Goal: Task Accomplishment & Management: Use online tool/utility

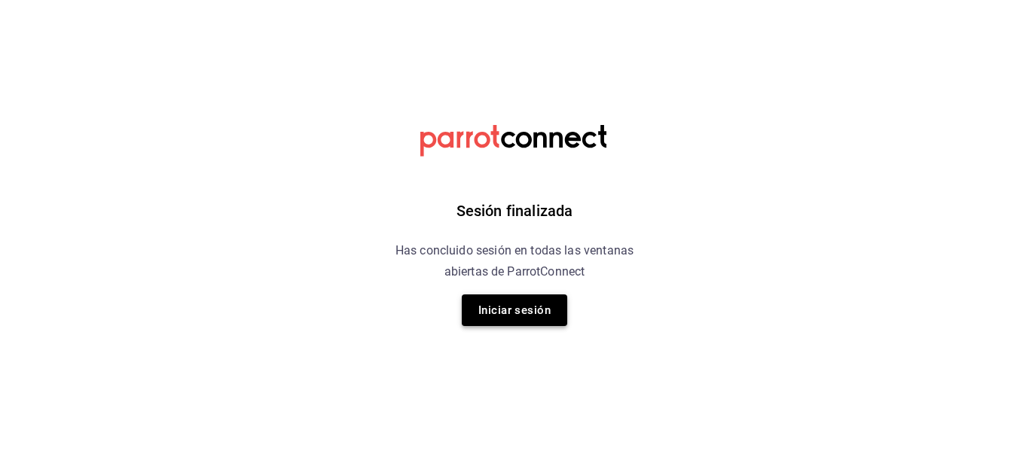
click at [516, 310] on button "Iniciar sesión" at bounding box center [514, 311] width 105 height 32
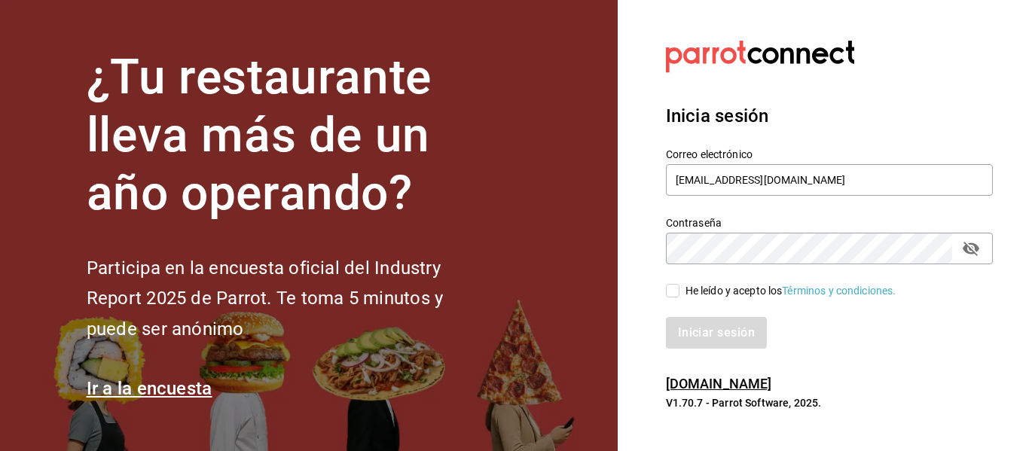
click at [670, 292] on input "He leído y acepto los Términos y condiciones." at bounding box center [673, 291] width 14 height 14
checkbox input "true"
click at [703, 328] on button "Iniciar sesión" at bounding box center [717, 333] width 102 height 32
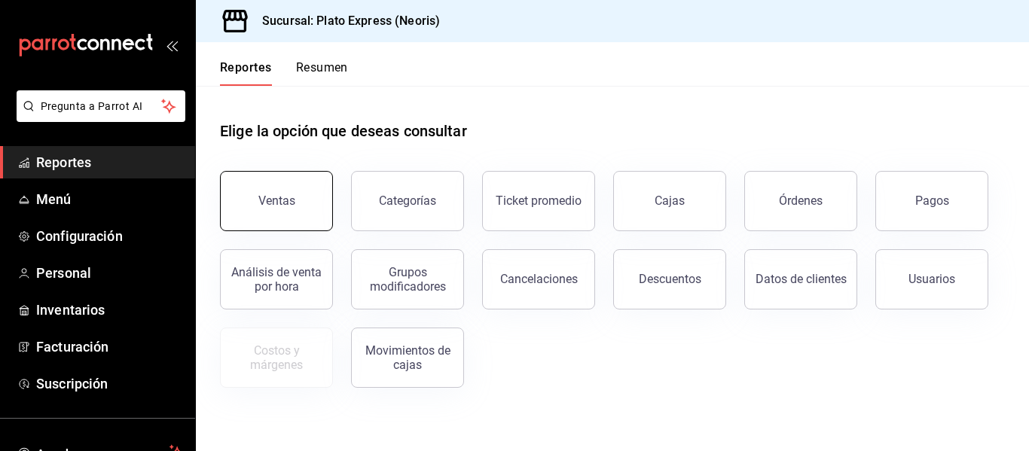
click at [292, 200] on div "Ventas" at bounding box center [276, 201] width 37 height 14
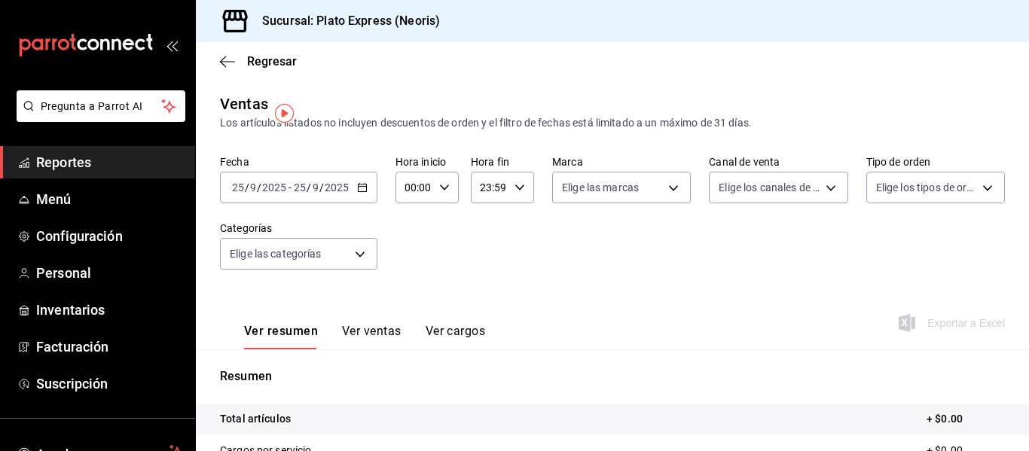
click at [363, 188] on icon "button" at bounding box center [362, 187] width 11 height 11
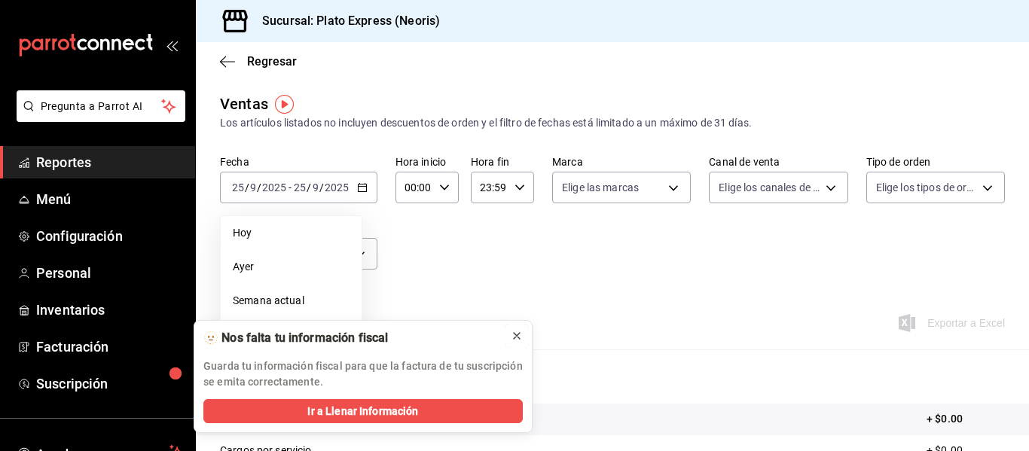
click at [512, 335] on icon at bounding box center [517, 336] width 12 height 12
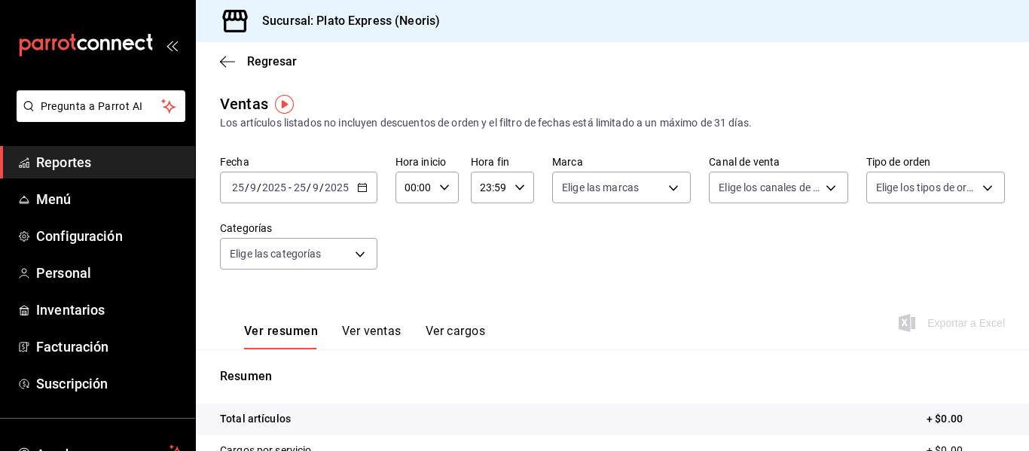
click at [368, 190] on div "[DATE] [DATE] - [DATE] [DATE]" at bounding box center [298, 188] width 157 height 32
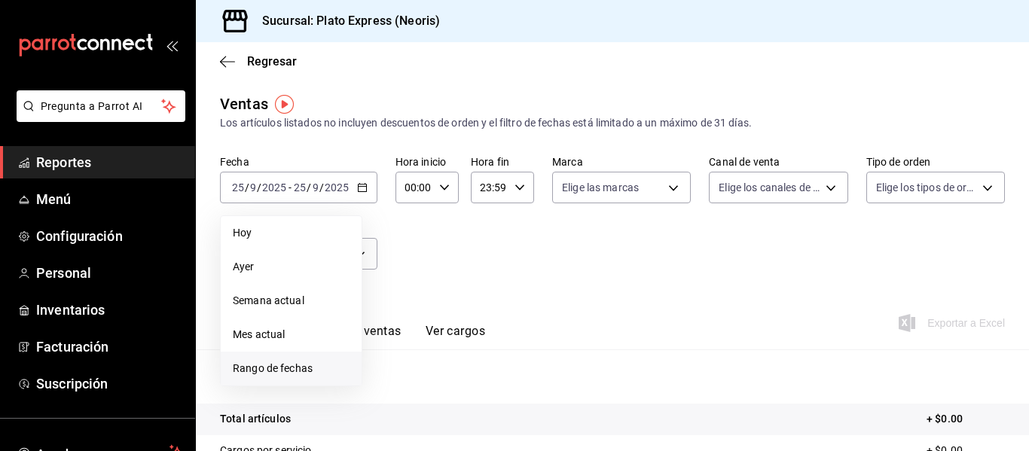
click at [276, 364] on span "Rango de fechas" at bounding box center [291, 369] width 117 height 16
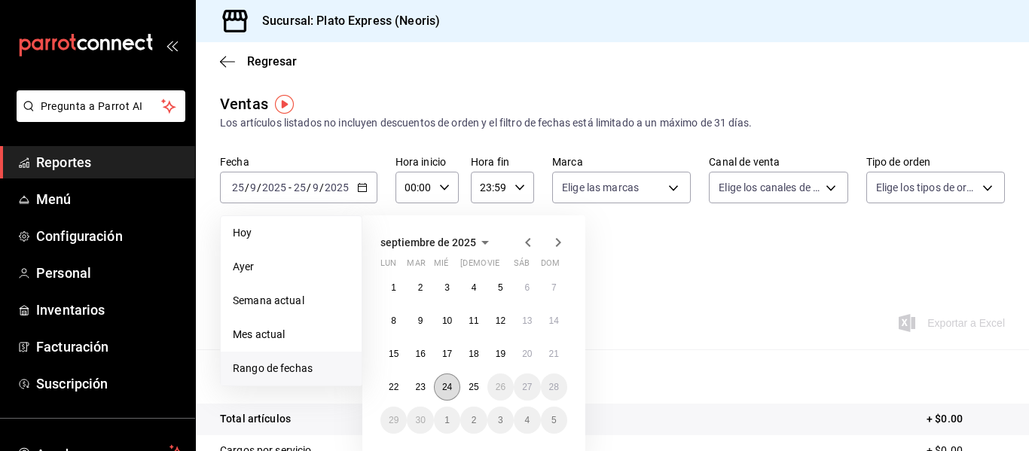
click at [449, 386] on abbr "24" at bounding box center [447, 387] width 10 height 11
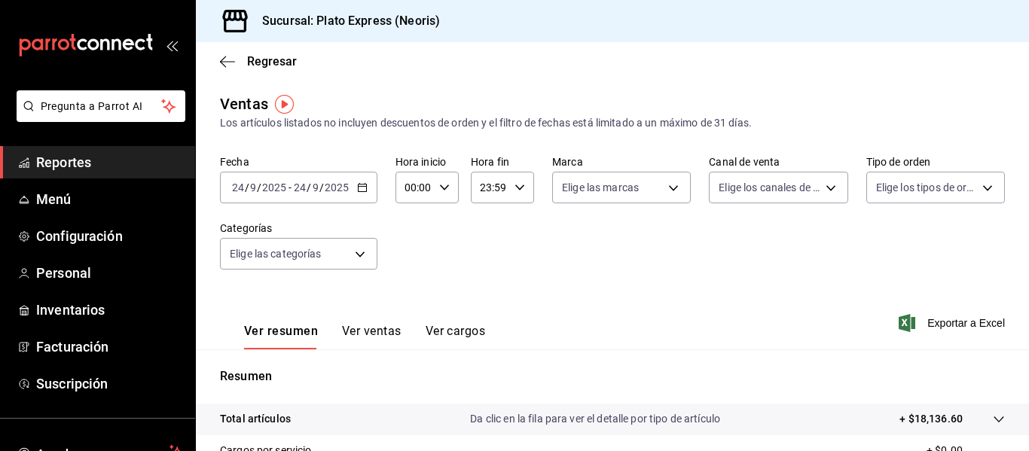
click at [832, 307] on div "Ver resumen Ver ventas Ver cargos Exportar a Excel" at bounding box center [612, 319] width 833 height 62
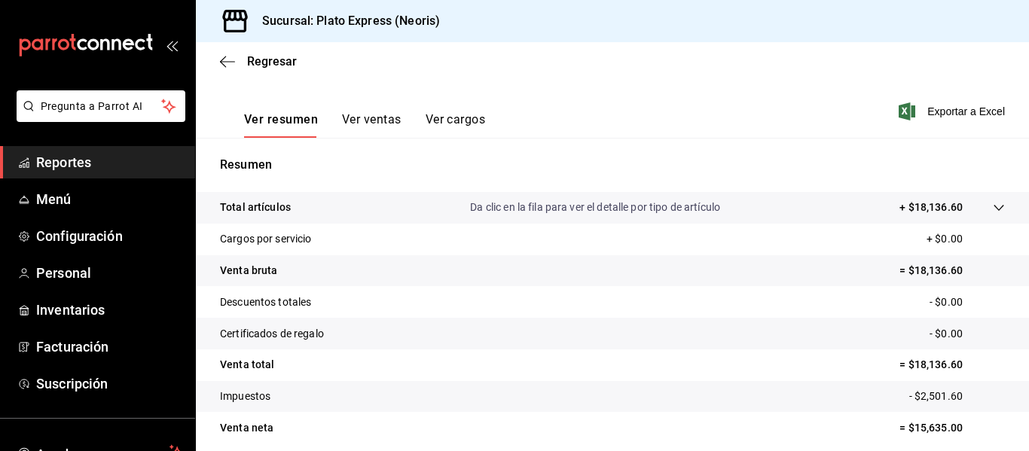
scroll to position [212, 0]
click at [744, 93] on div "Ver resumen Ver ventas Ver cargos Exportar a Excel" at bounding box center [612, 106] width 833 height 62
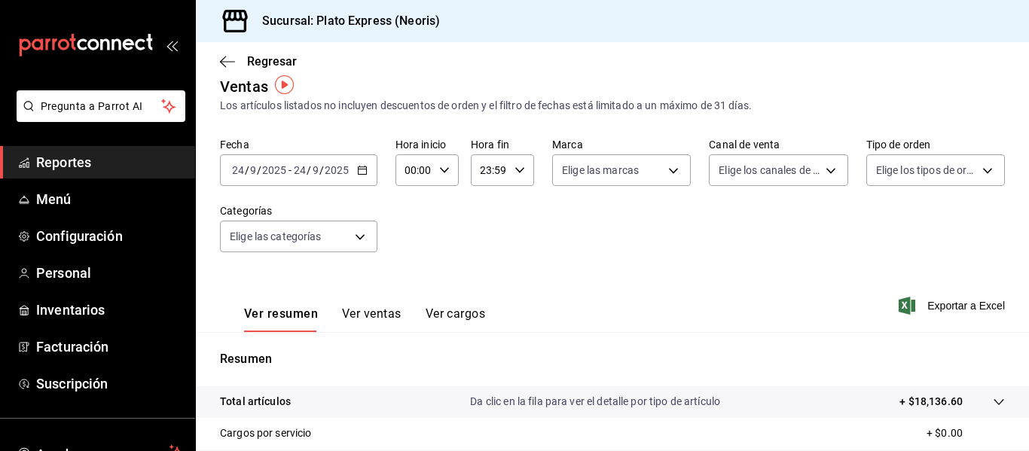
scroll to position [17, 0]
click at [448, 173] on div "00:00 Hora inicio" at bounding box center [426, 171] width 63 height 32
click at [412, 249] on span "08" at bounding box center [410, 246] width 7 height 12
click at [443, 215] on button "00" at bounding box center [441, 209] width 25 height 30
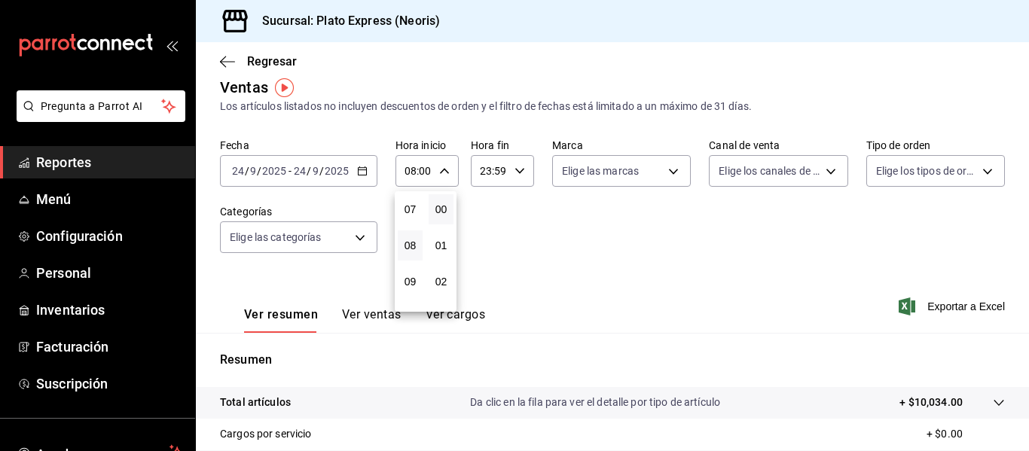
click at [507, 245] on div at bounding box center [514, 225] width 1029 height 451
click at [955, 308] on span "Exportar a Excel" at bounding box center [953, 307] width 103 height 18
click at [442, 170] on icon "button" at bounding box center [444, 171] width 11 height 11
click at [411, 218] on span "07" at bounding box center [410, 218] width 7 height 12
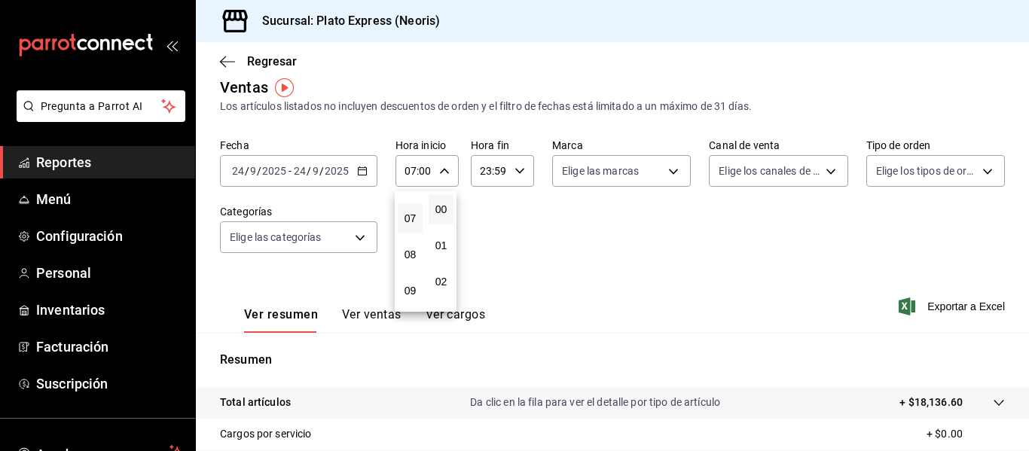
click at [444, 176] on div at bounding box center [514, 225] width 1029 height 451
click at [444, 169] on icon "button" at bounding box center [444, 171] width 11 height 11
click at [414, 250] on span "08" at bounding box center [410, 246] width 7 height 12
click at [484, 209] on div at bounding box center [514, 225] width 1029 height 451
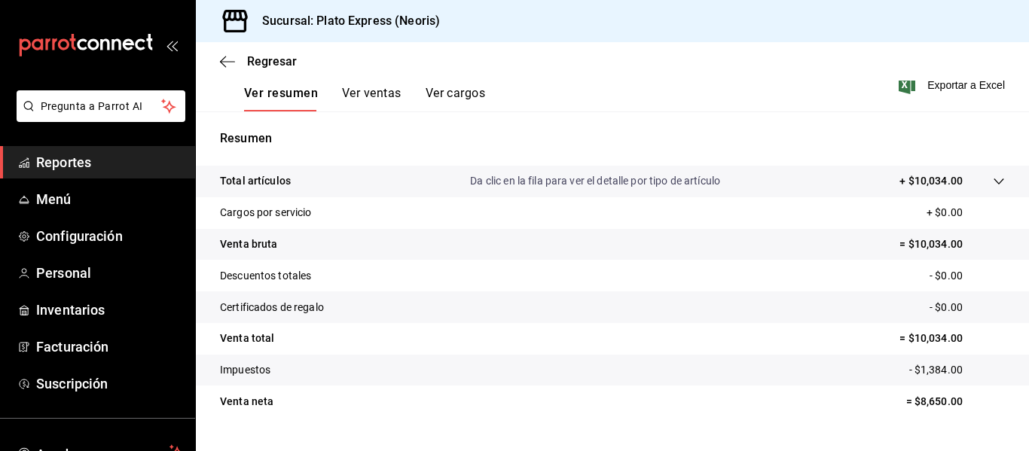
scroll to position [78, 0]
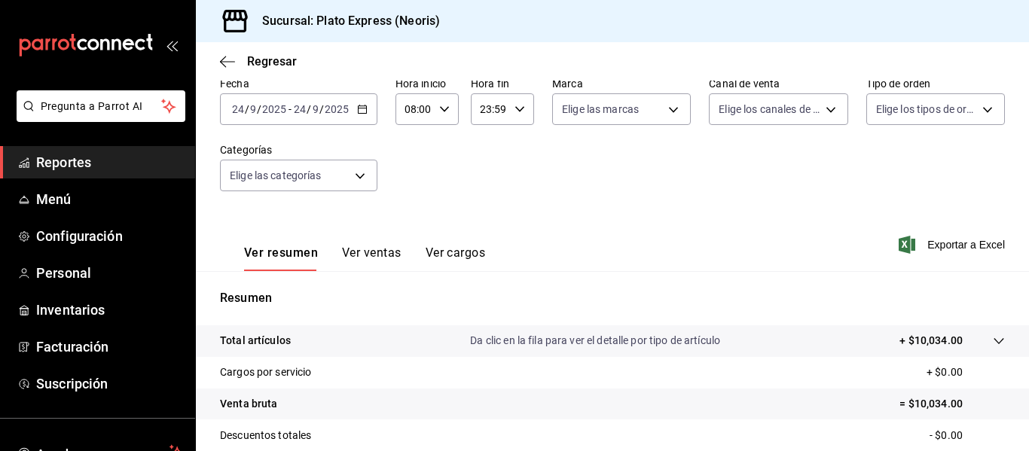
click at [358, 113] on \(Stroke\) "button" at bounding box center [362, 109] width 9 height 8
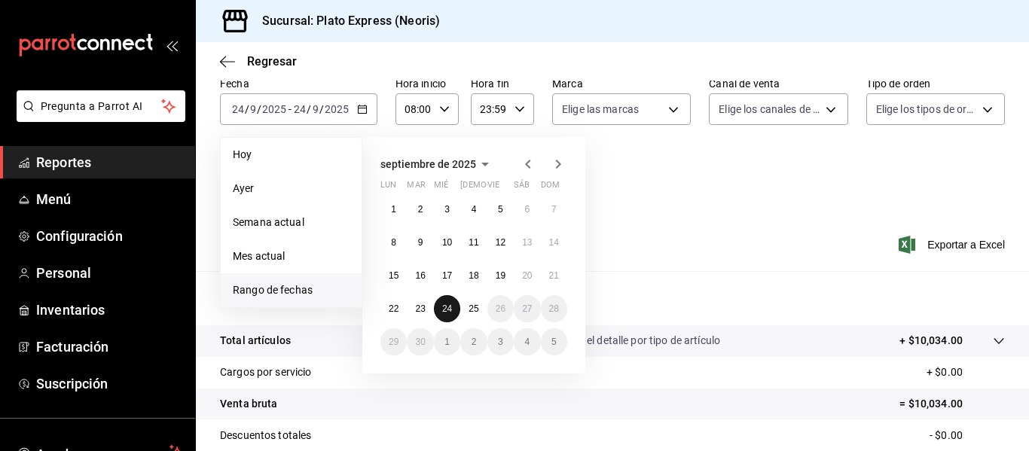
click at [445, 306] on abbr "24" at bounding box center [447, 309] width 10 height 11
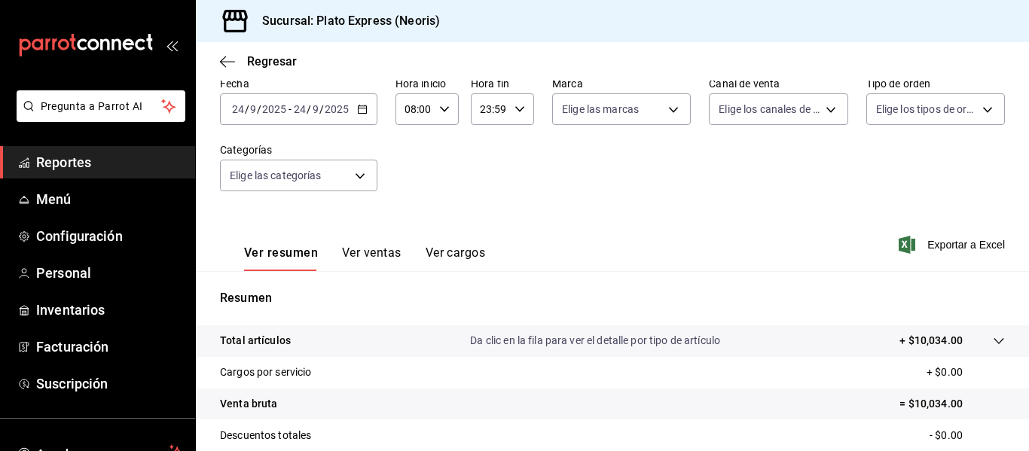
click at [433, 111] on div "08:00 Hora inicio" at bounding box center [426, 109] width 63 height 32
click at [408, 150] on span "00" at bounding box center [410, 148] width 7 height 12
click at [515, 186] on div at bounding box center [514, 225] width 1029 height 451
click at [952, 252] on span "Exportar a Excel" at bounding box center [953, 245] width 103 height 18
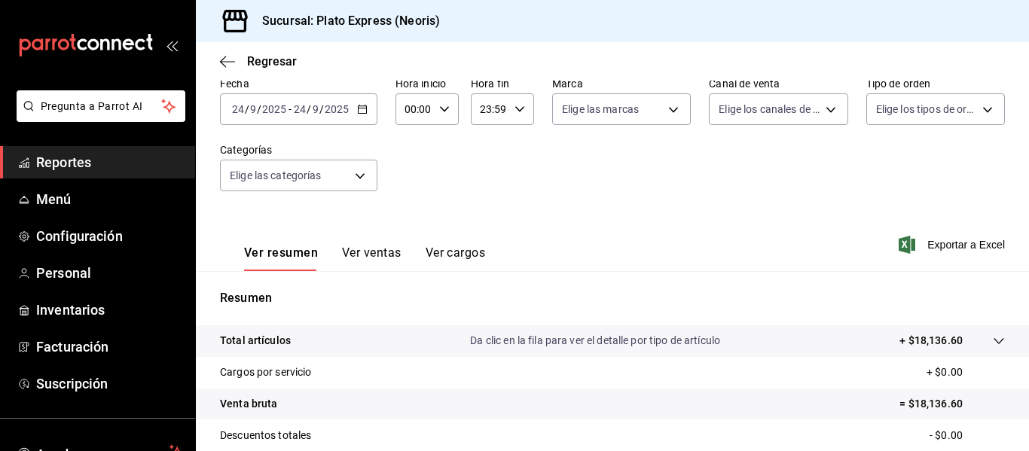
click at [435, 107] on div "00:00 Hora inicio" at bounding box center [426, 109] width 63 height 32
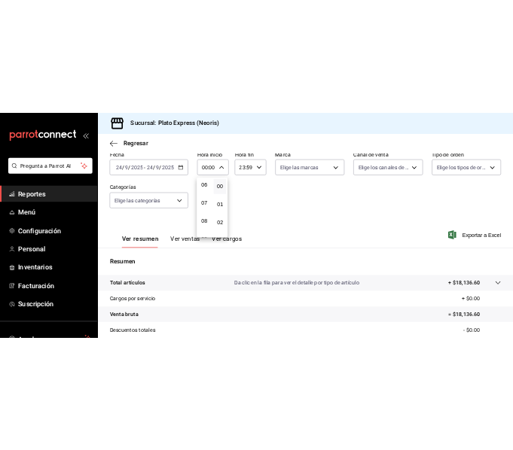
scroll to position [221, 0]
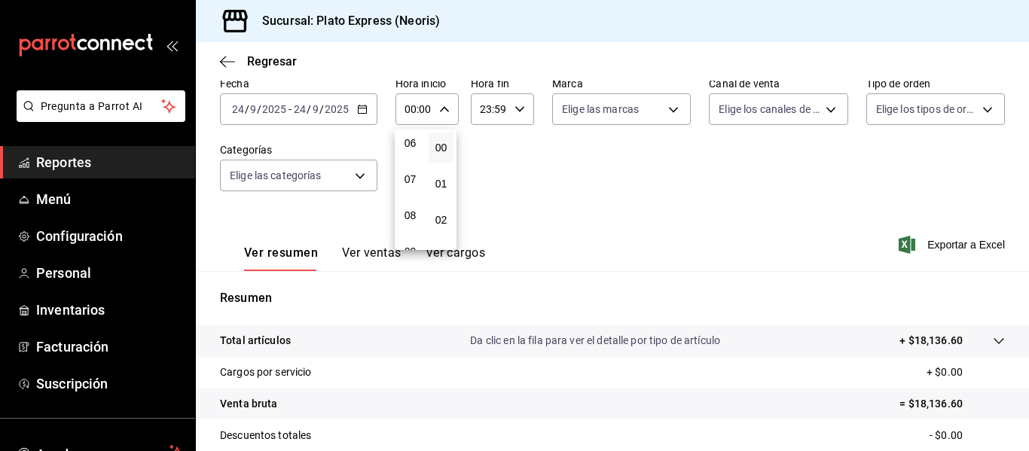
click at [418, 211] on button "08" at bounding box center [410, 215] width 25 height 30
type input "08:00"
click at [788, 243] on div at bounding box center [514, 225] width 1029 height 451
click at [936, 244] on span "Exportar a Excel" at bounding box center [953, 245] width 103 height 18
